Goal: Task Accomplishment & Management: Use online tool/utility

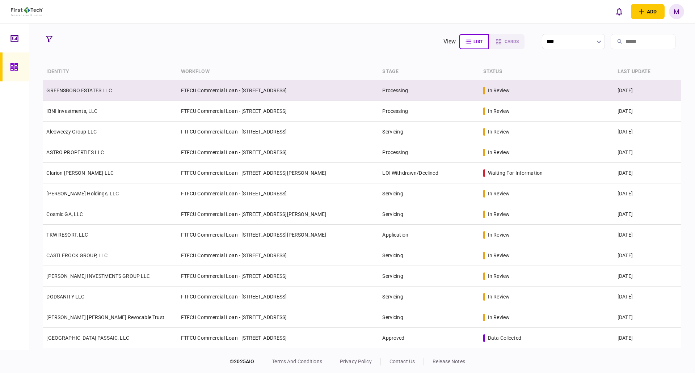
click at [117, 93] on td "GREENSBORO ESTATES LLC" at bounding box center [110, 90] width 134 height 21
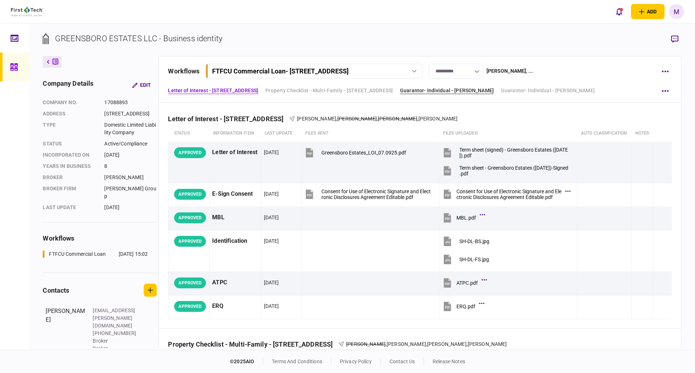
click at [494, 91] on link "Guarantor- Individual - [PERSON_NAME]" at bounding box center [447, 91] width 94 height 8
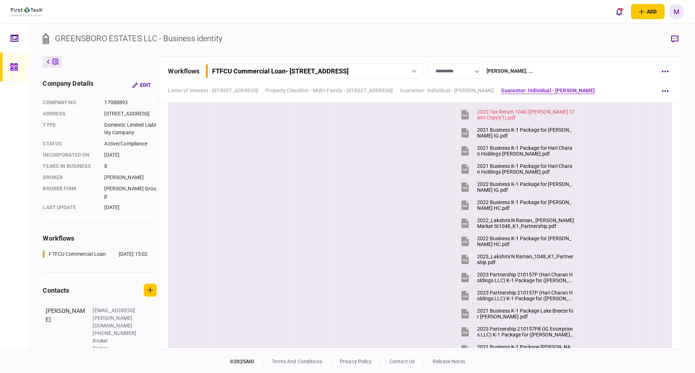
scroll to position [1724, 0]
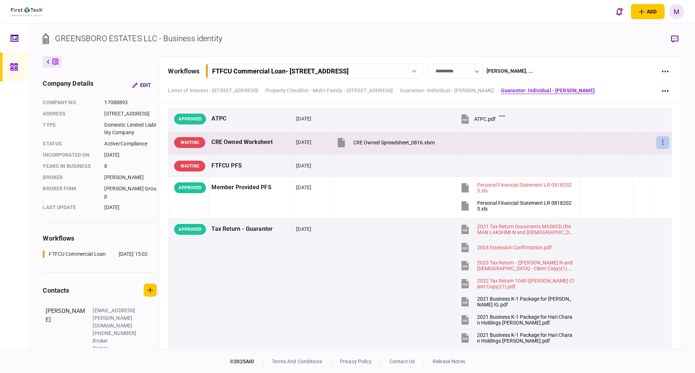
click at [662, 141] on icon "button" at bounding box center [662, 142] width 1 height 7
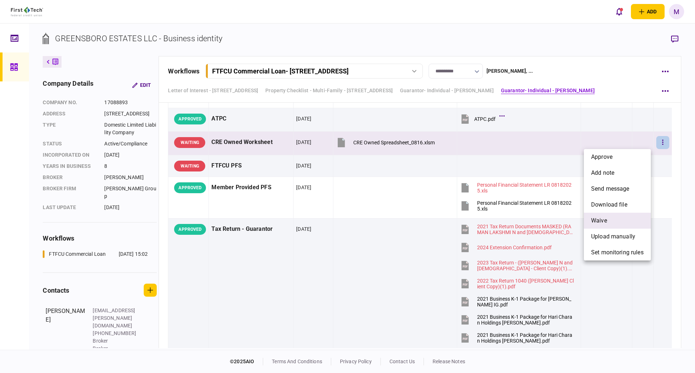
click at [606, 220] on span "waive" at bounding box center [599, 221] width 16 height 9
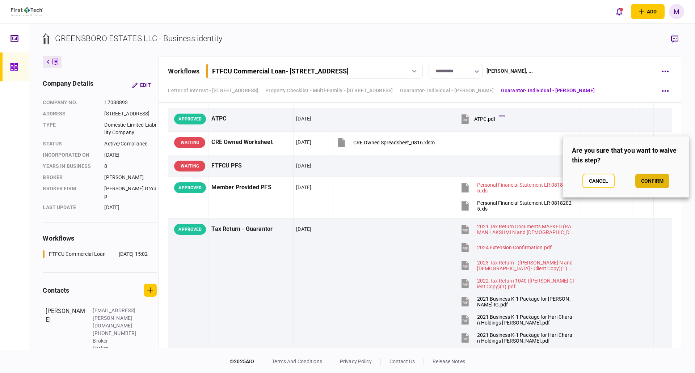
click at [657, 181] on button "confirm" at bounding box center [653, 181] width 34 height 14
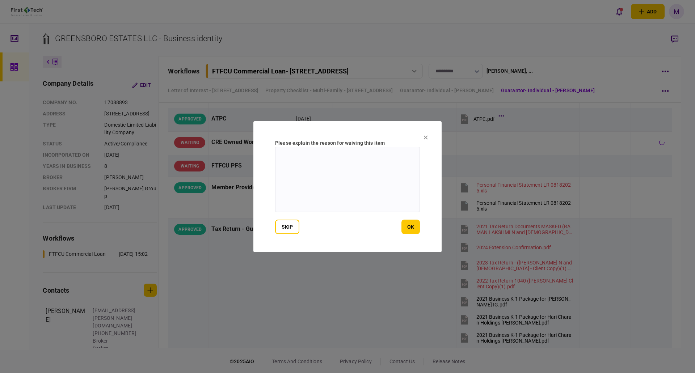
click at [315, 159] on textarea at bounding box center [347, 179] width 145 height 65
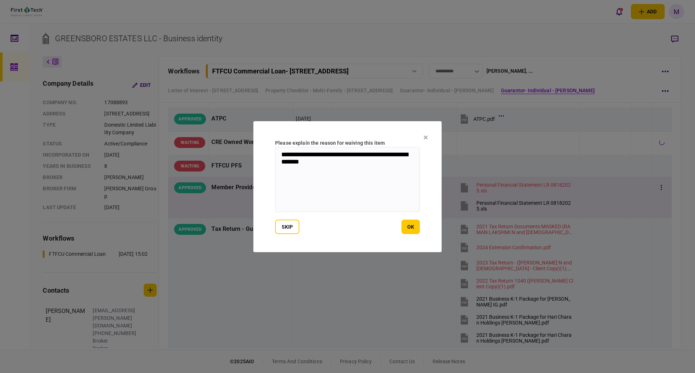
type textarea "**********"
click at [414, 227] on button "ok" at bounding box center [411, 227] width 18 height 14
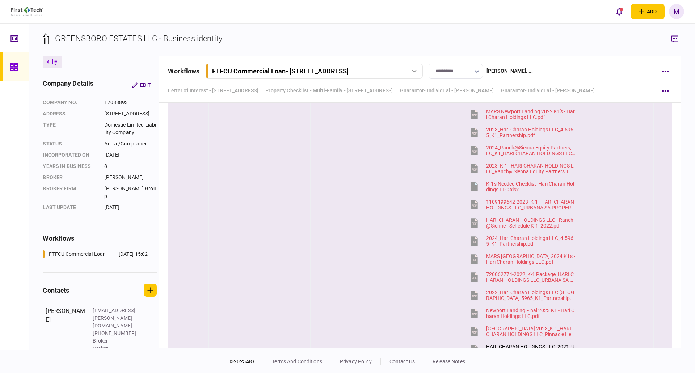
scroll to position [3752, 0]
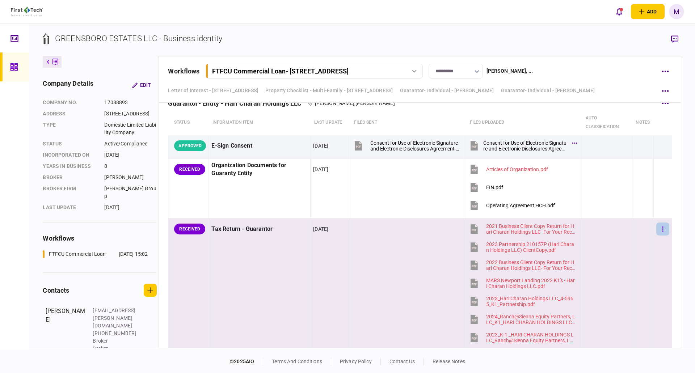
click at [659, 228] on button "button" at bounding box center [663, 229] width 13 height 13
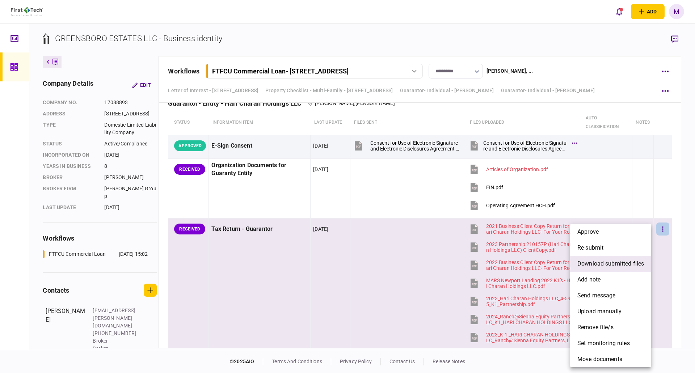
click at [602, 267] on span "download submitted files" at bounding box center [611, 264] width 67 height 9
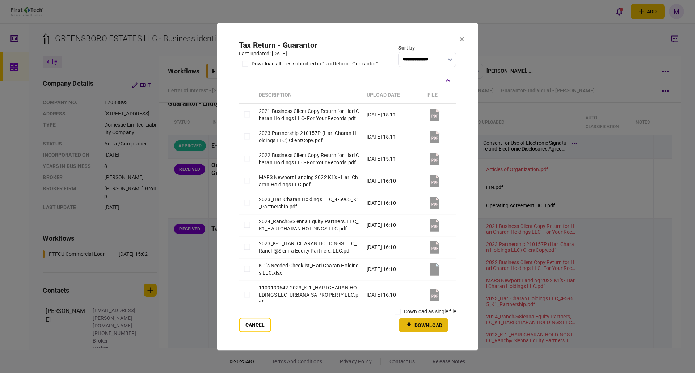
click at [407, 329] on icon "button" at bounding box center [409, 325] width 9 height 7
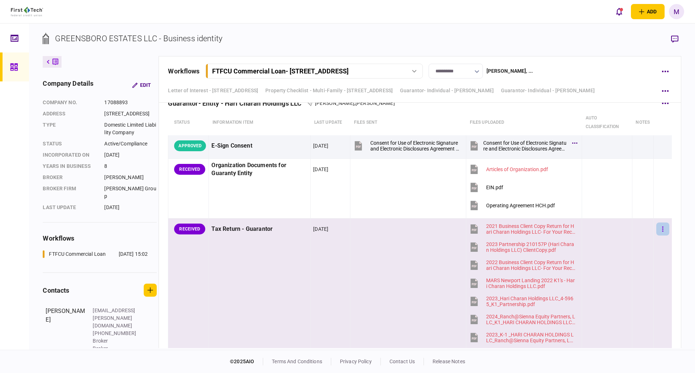
click at [662, 228] on icon "button" at bounding box center [662, 229] width 1 height 7
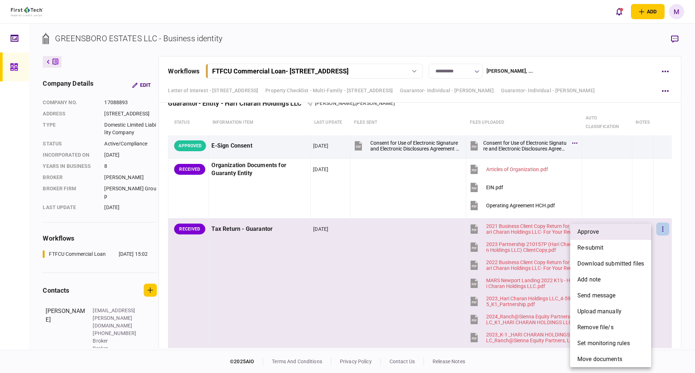
click at [615, 238] on li "approve" at bounding box center [610, 232] width 81 height 16
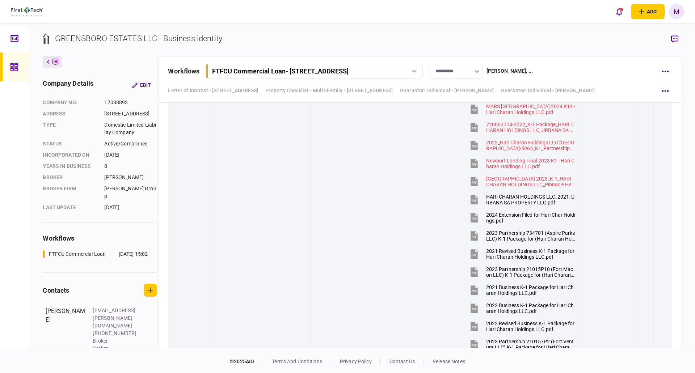
scroll to position [4005, 0]
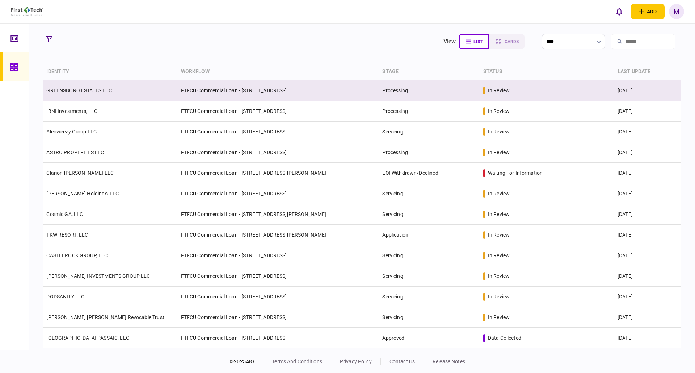
click at [217, 100] on td "FTFCU Commercial Loan - [STREET_ADDRESS]" at bounding box center [278, 90] width 202 height 21
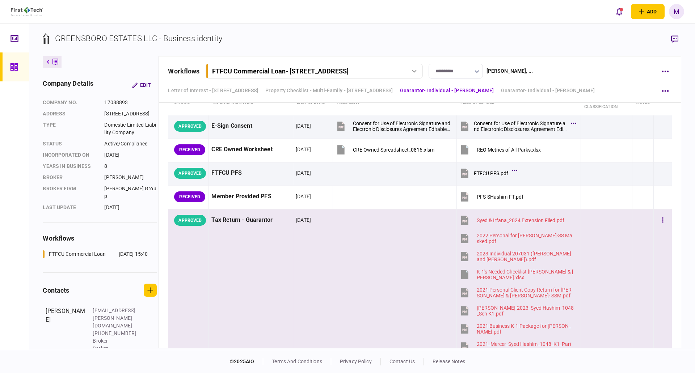
scroll to position [930, 0]
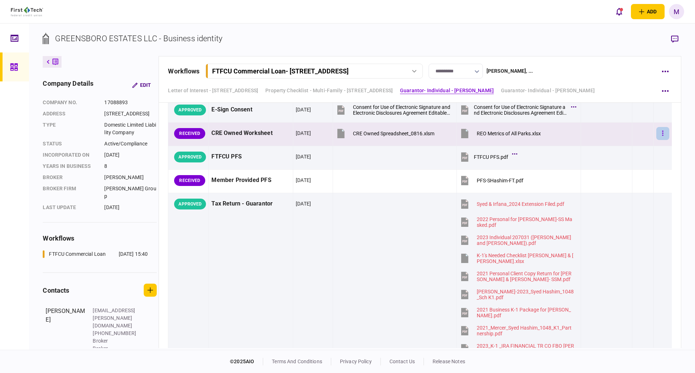
click at [662, 134] on icon "button" at bounding box center [662, 133] width 1 height 7
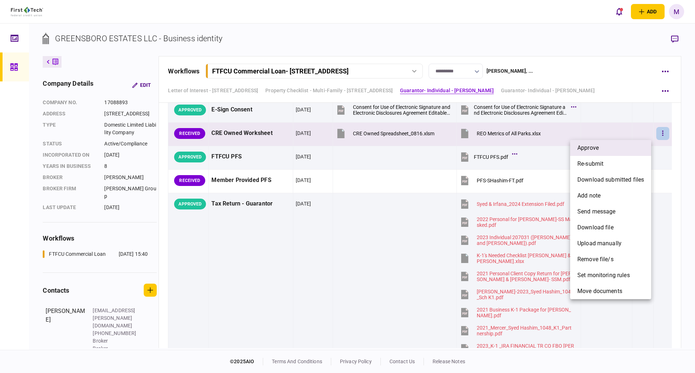
click at [607, 151] on li "approve" at bounding box center [610, 148] width 81 height 16
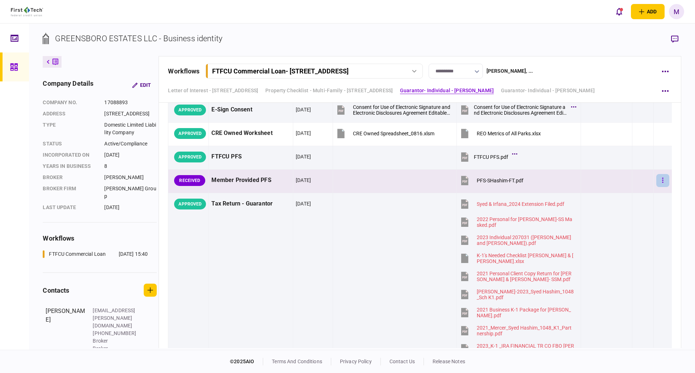
click at [657, 180] on button "button" at bounding box center [663, 180] width 13 height 13
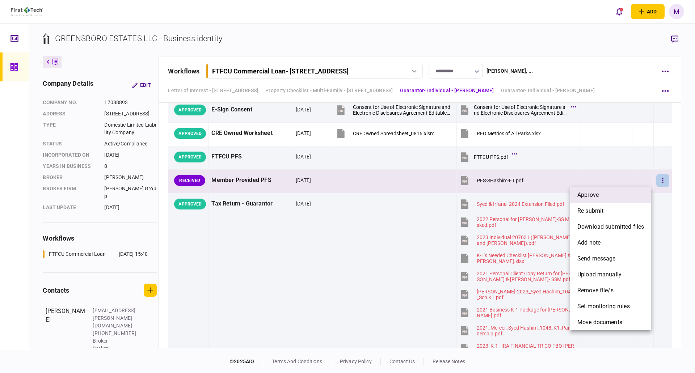
click at [606, 194] on li "approve" at bounding box center [610, 195] width 81 height 16
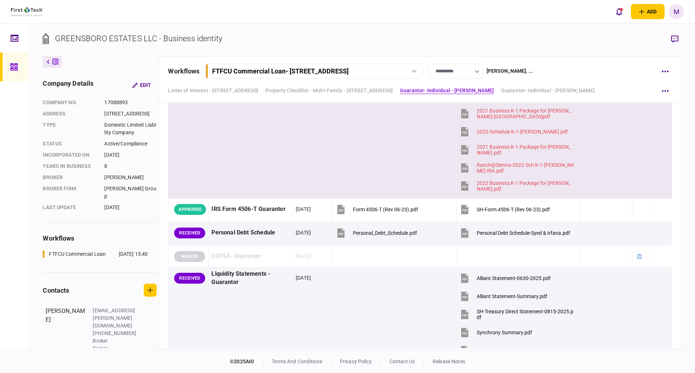
scroll to position [1352, 0]
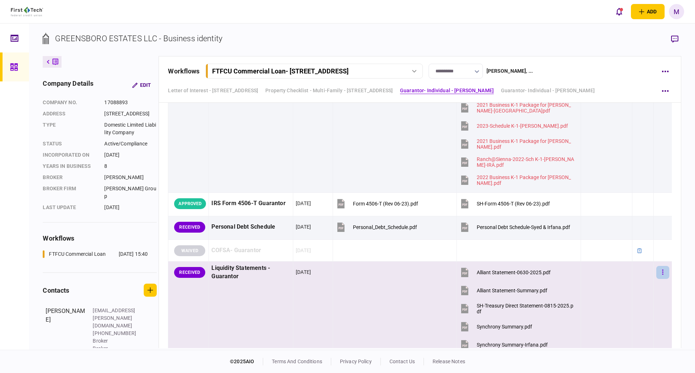
click at [657, 273] on button "button" at bounding box center [663, 272] width 13 height 13
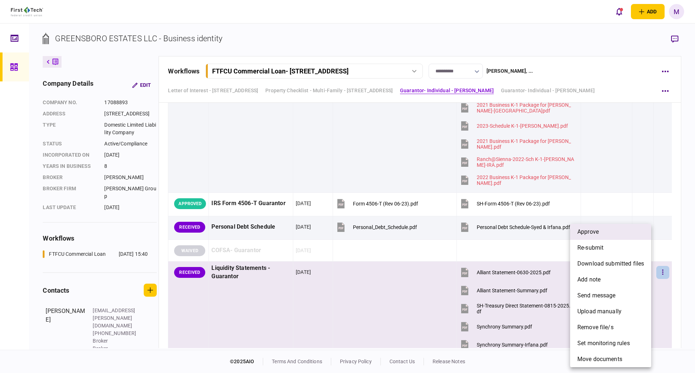
click at [624, 235] on li "approve" at bounding box center [610, 232] width 81 height 16
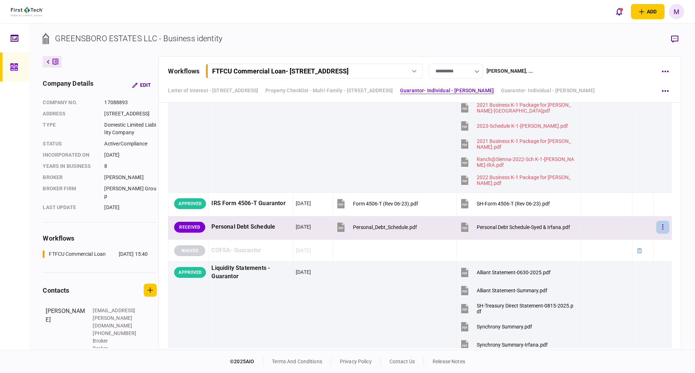
click at [662, 228] on icon "button" at bounding box center [662, 227] width 1 height 7
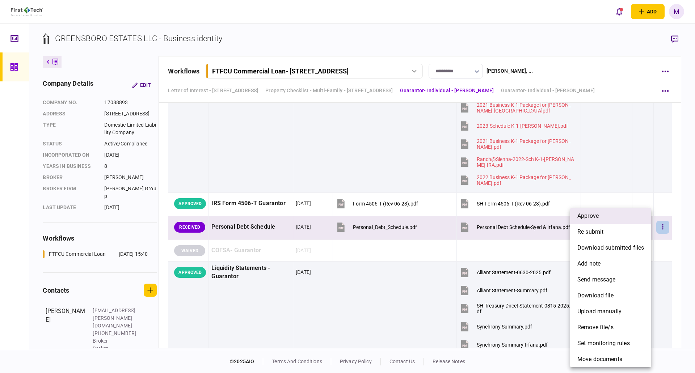
click at [603, 220] on li "approve" at bounding box center [610, 216] width 81 height 16
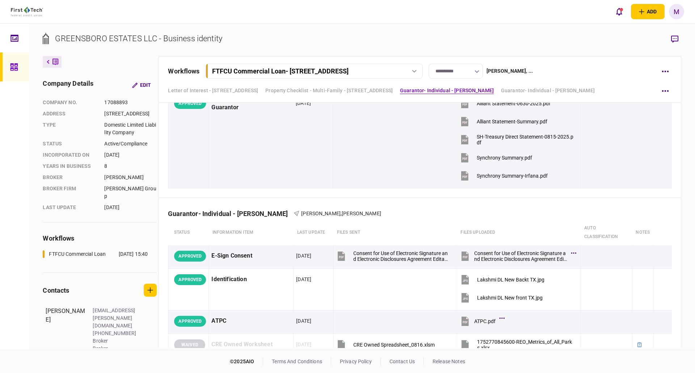
scroll to position [1606, 0]
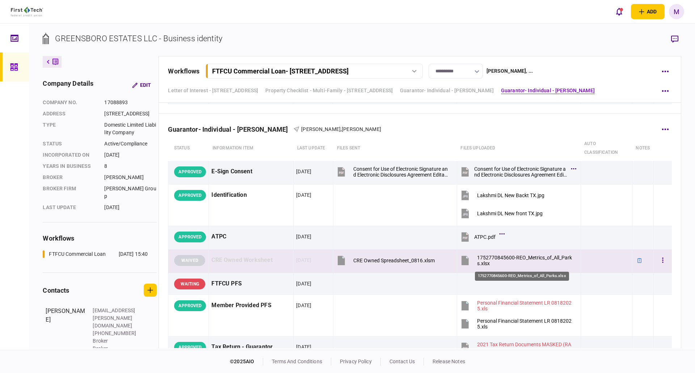
click at [481, 259] on div "1752770845600-REO_Metrics_of_All_Parks.xlsx" at bounding box center [525, 261] width 97 height 12
click at [661, 263] on button "button" at bounding box center [663, 260] width 13 height 13
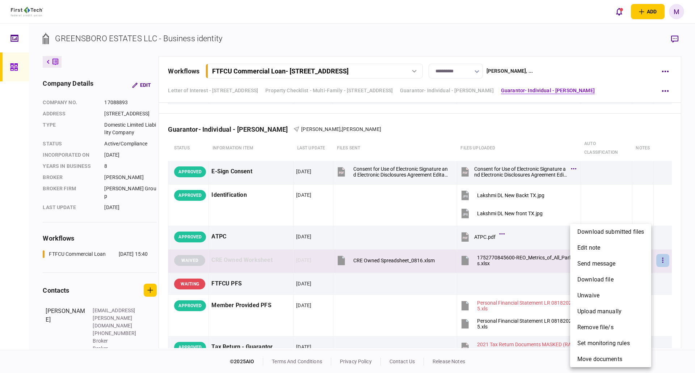
click at [432, 120] on div at bounding box center [347, 186] width 695 height 373
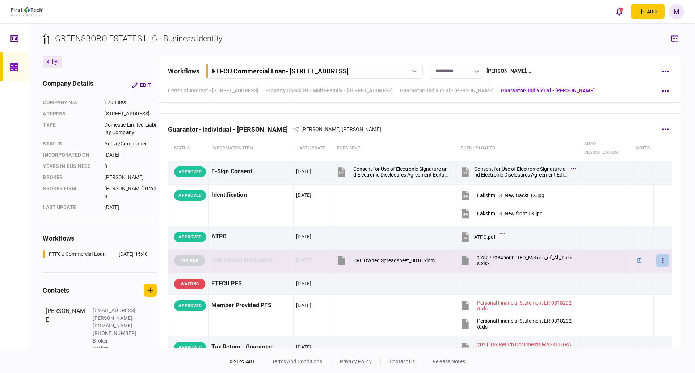
click at [662, 260] on icon "button" at bounding box center [662, 260] width 1 height 7
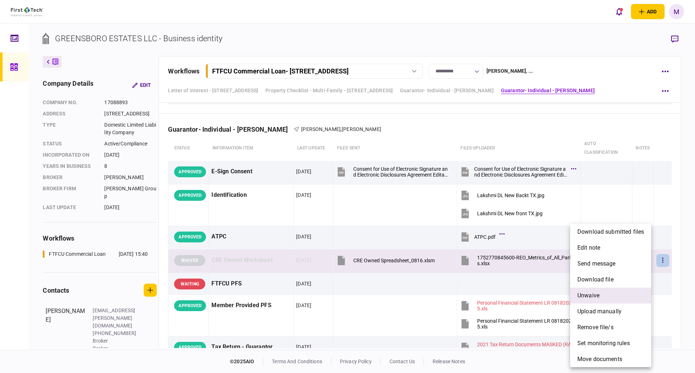
click at [607, 298] on li "unwaive" at bounding box center [610, 296] width 81 height 16
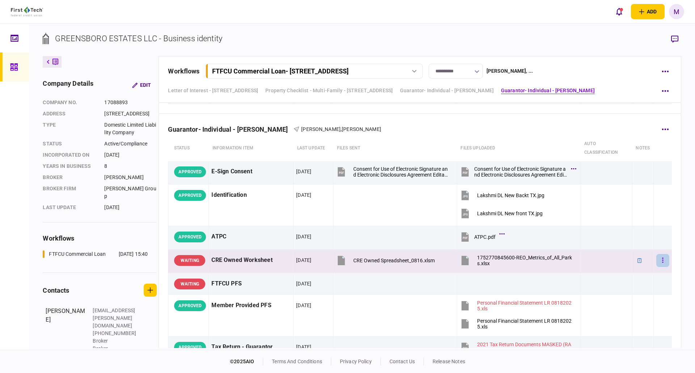
click at [660, 261] on button "button" at bounding box center [663, 260] width 13 height 13
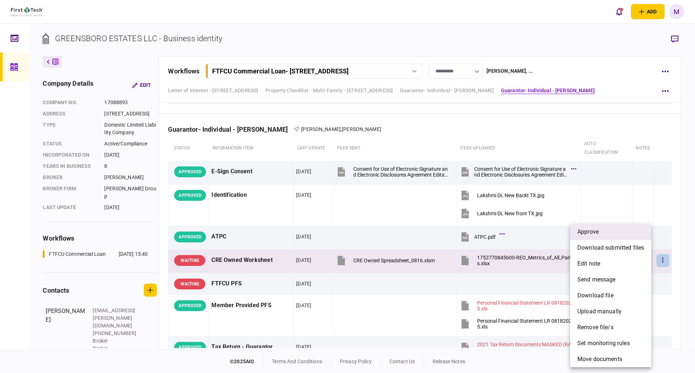
click at [607, 236] on li "approve" at bounding box center [610, 232] width 81 height 16
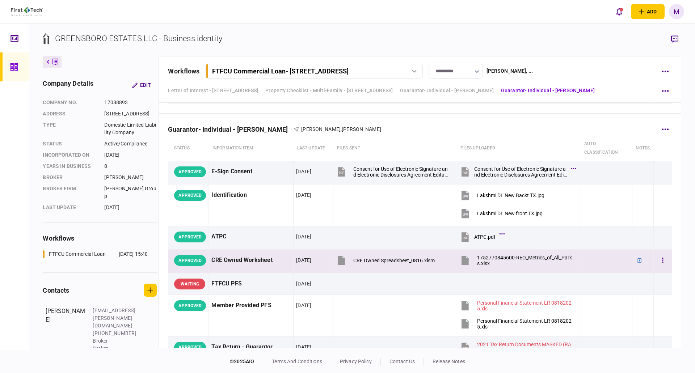
click at [465, 260] on icon at bounding box center [465, 260] width 7 height 9
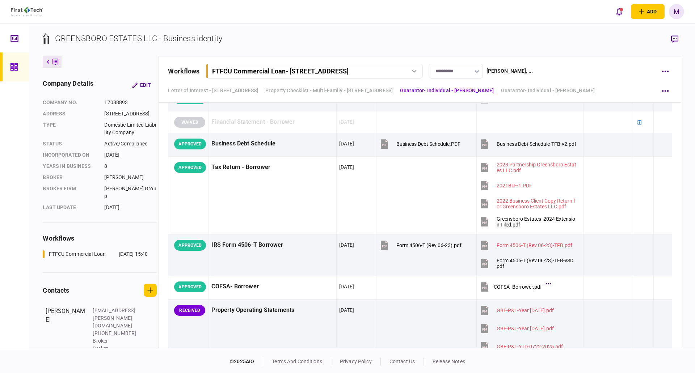
scroll to position [254, 0]
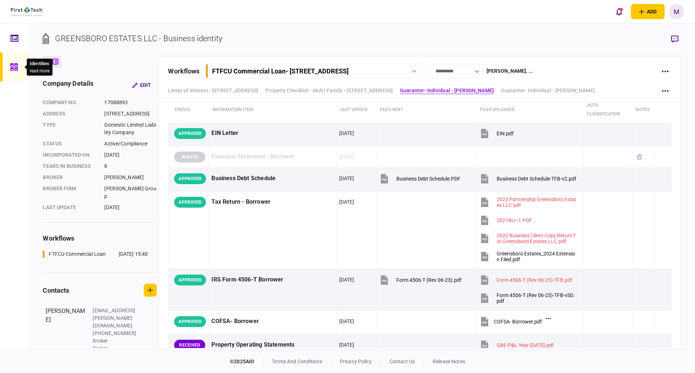
click at [15, 68] on icon at bounding box center [13, 66] width 7 height 7
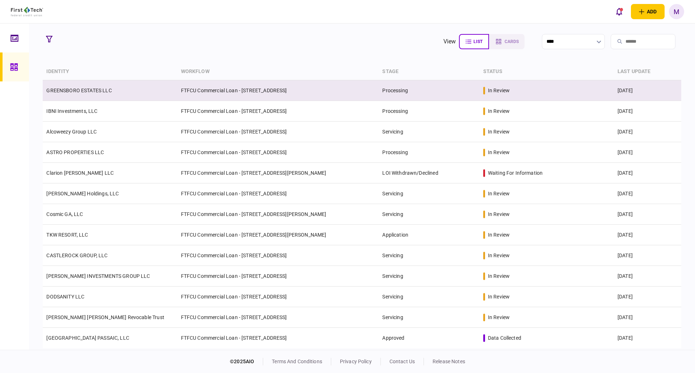
click at [129, 89] on td "GREENSBORO ESTATES LLC" at bounding box center [110, 90] width 134 height 21
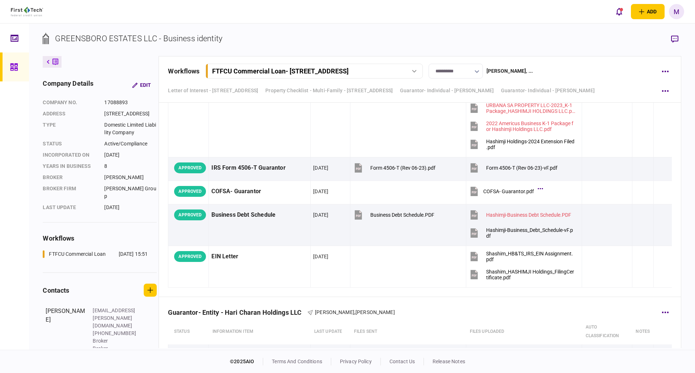
scroll to position [3465, 0]
